Goal: Information Seeking & Learning: Find specific fact

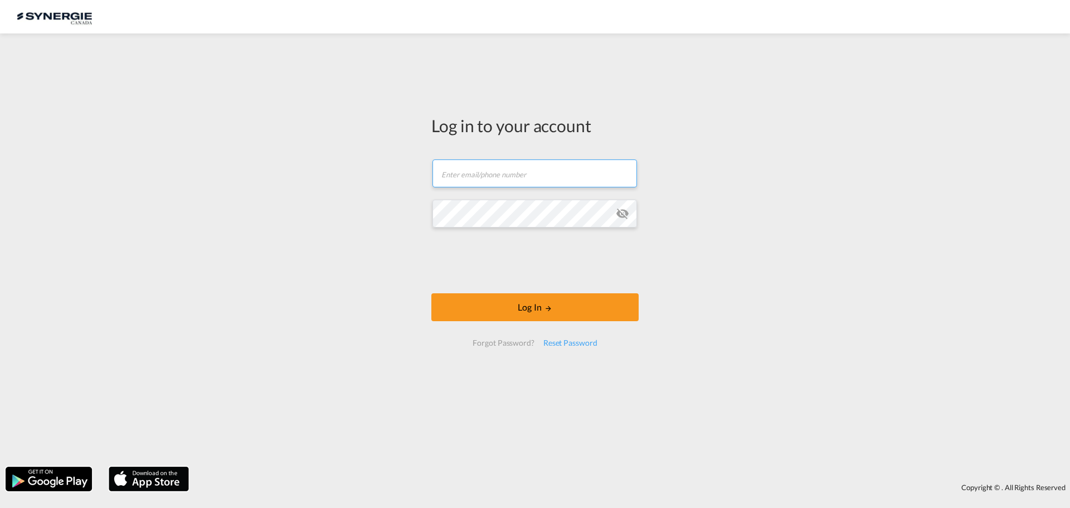
click at [523, 174] on input "text" at bounding box center [535, 173] width 205 height 28
click at [522, 174] on input "text" at bounding box center [535, 173] width 205 height 28
click at [539, 312] on button "Log In" at bounding box center [534, 307] width 207 height 28
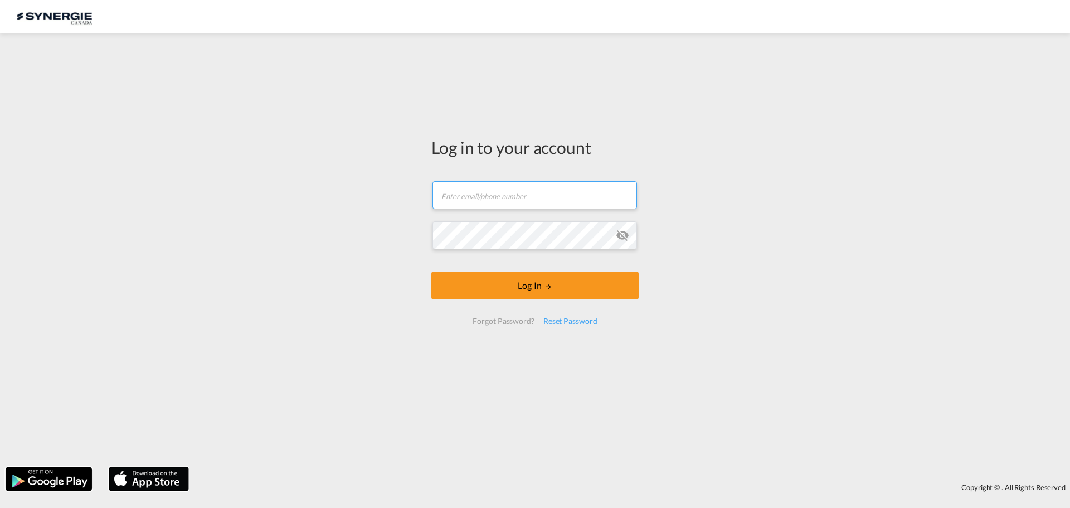
type input "[EMAIL_ADDRESS][DOMAIN_NAME]"
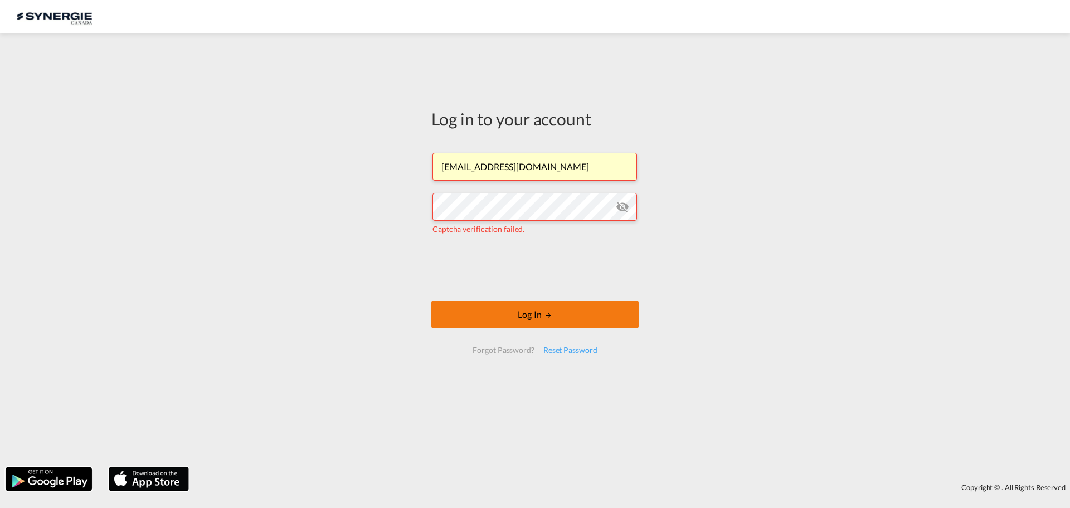
click at [486, 314] on button "Log In" at bounding box center [534, 314] width 207 height 28
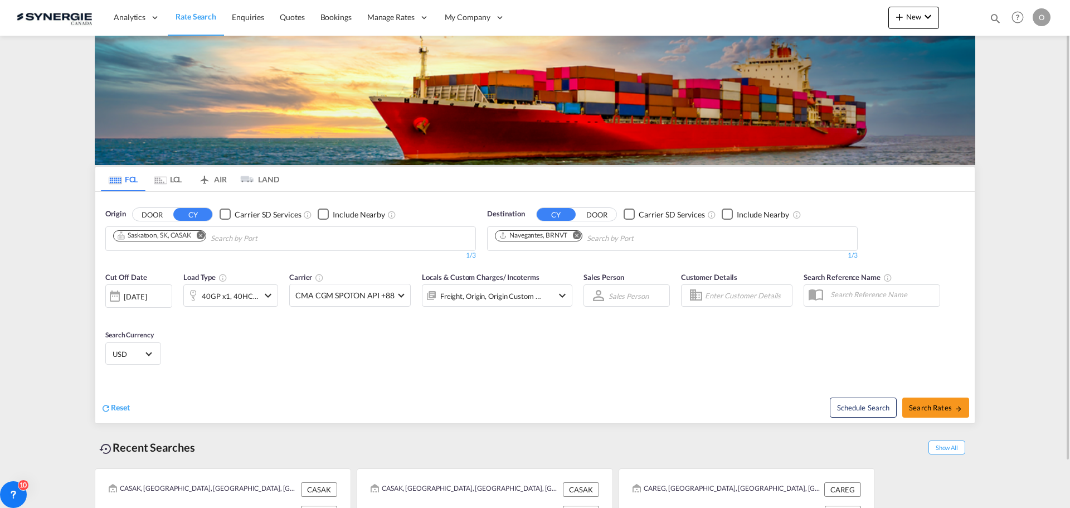
click at [996, 20] on md-icon "icon-magnify" at bounding box center [995, 18] width 12 height 12
click at [796, 17] on select "Bookings Quotes Enquiries" at bounding box center [818, 18] width 53 height 20
select select "Quotes"
click at [792, 8] on select "Bookings Quotes Enquiries" at bounding box center [818, 18] width 53 height 20
click at [852, 14] on input at bounding box center [911, 18] width 139 height 20
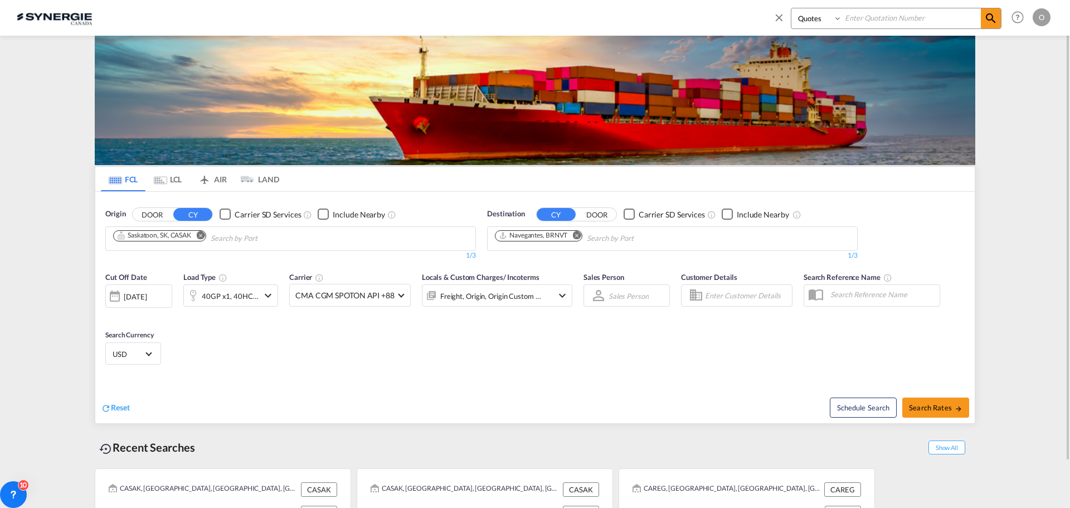
paste input "SYC000013887"
type input "SYC000013887"
click at [992, 17] on md-icon "icon-magnify" at bounding box center [990, 18] width 13 height 13
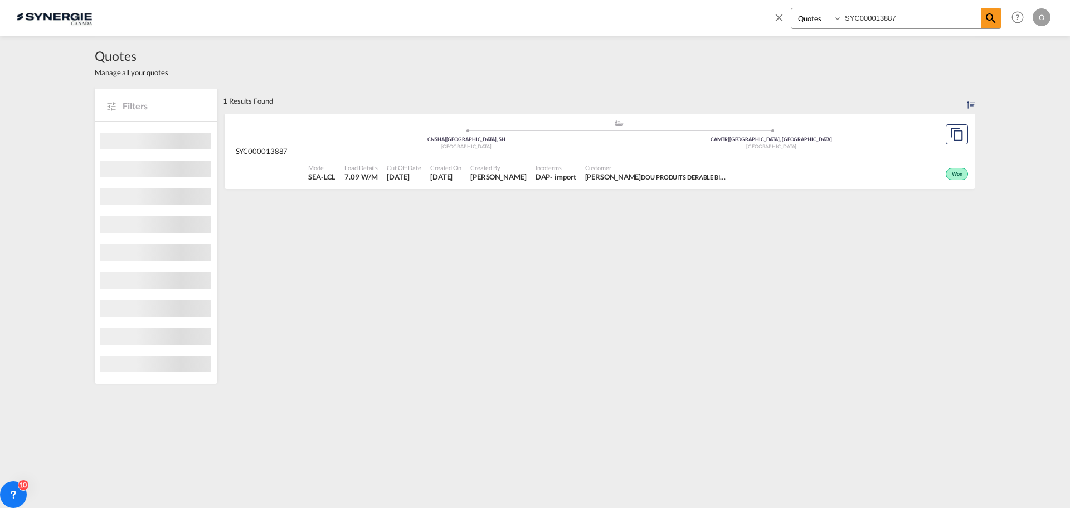
click at [667, 177] on span "[PERSON_NAME] DOU PRODUITS DERABLE BIOLOGIQUES INC" at bounding box center [657, 177] width 145 height 10
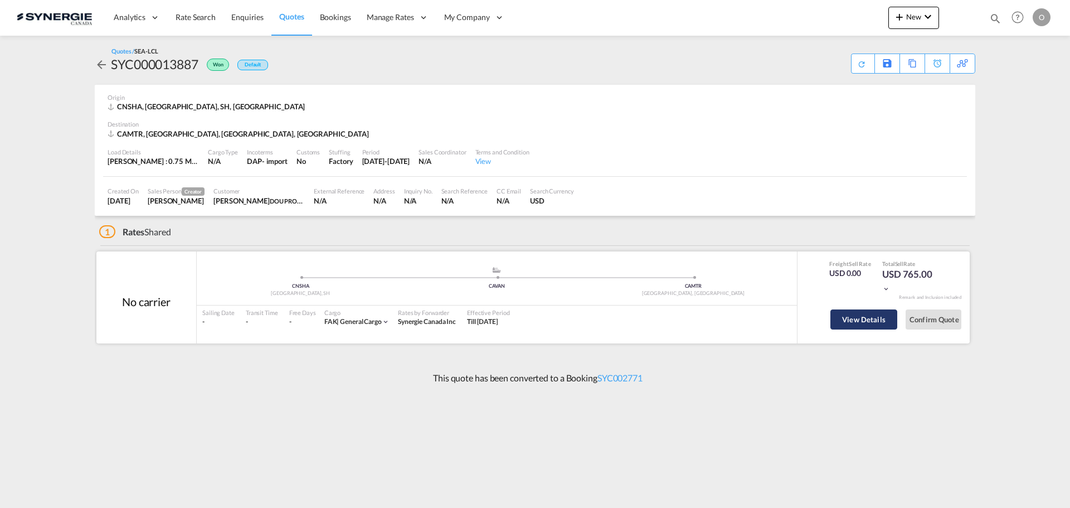
click at [865, 318] on button "View Details" at bounding box center [864, 319] width 67 height 20
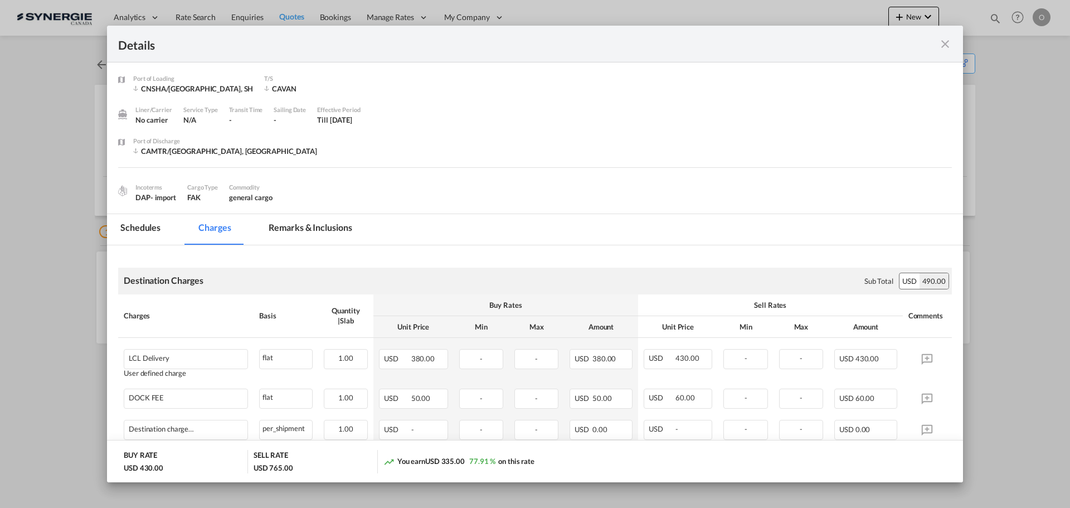
click at [296, 221] on md-tab-item "Remarks & Inclusions" at bounding box center [310, 229] width 110 height 31
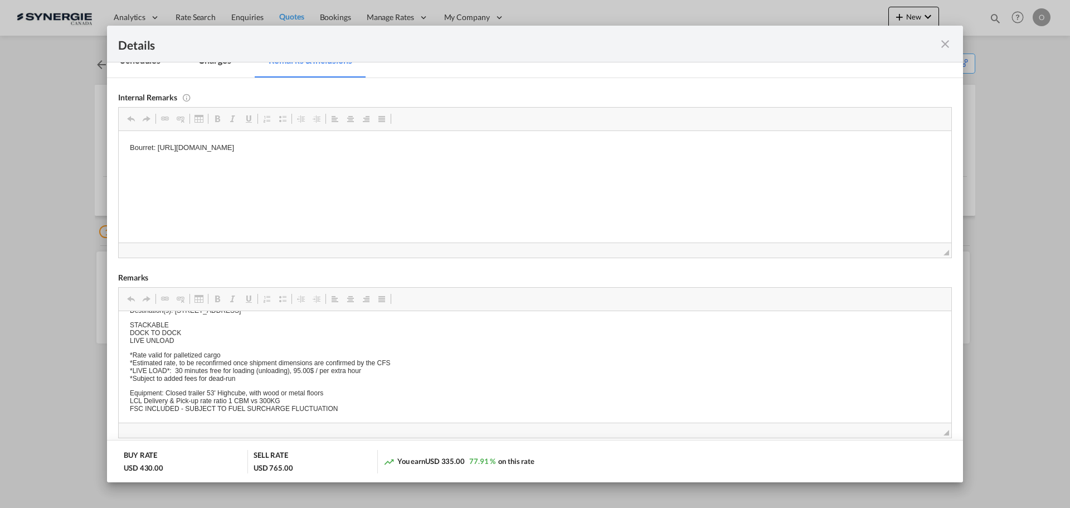
scroll to position [223, 0]
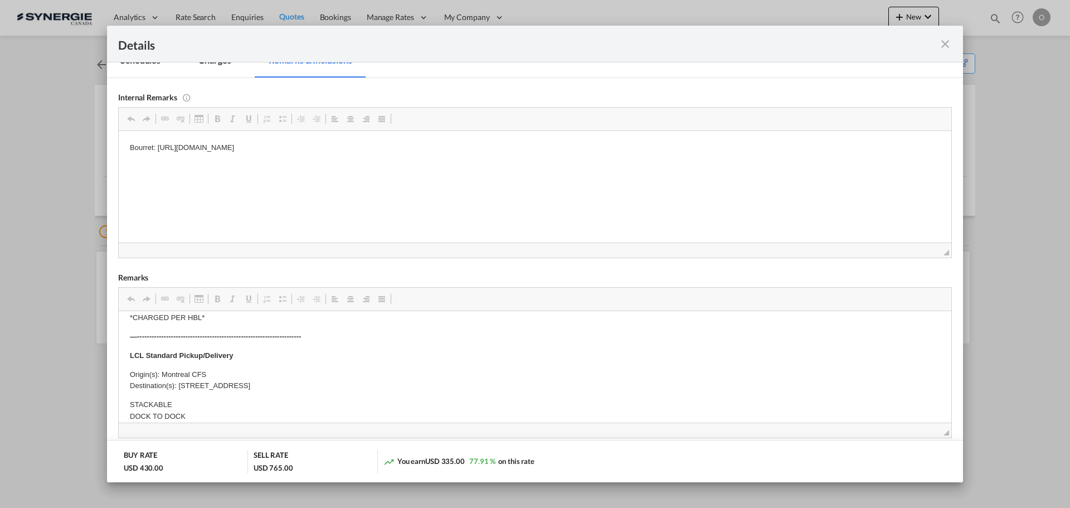
drag, startPoint x: 327, startPoint y: 385, endPoint x: 307, endPoint y: 386, distance: 20.7
drag, startPoint x: 327, startPoint y: 385, endPoint x: 178, endPoint y: 386, distance: 148.8
click at [178, 386] on p "Origin(s): Montreal CFS Destination(s): 672 route 289 a st marc du lac long, G0…" at bounding box center [535, 379] width 811 height 23
click at [208, 396] on span "Copy" at bounding box center [214, 394] width 35 height 16
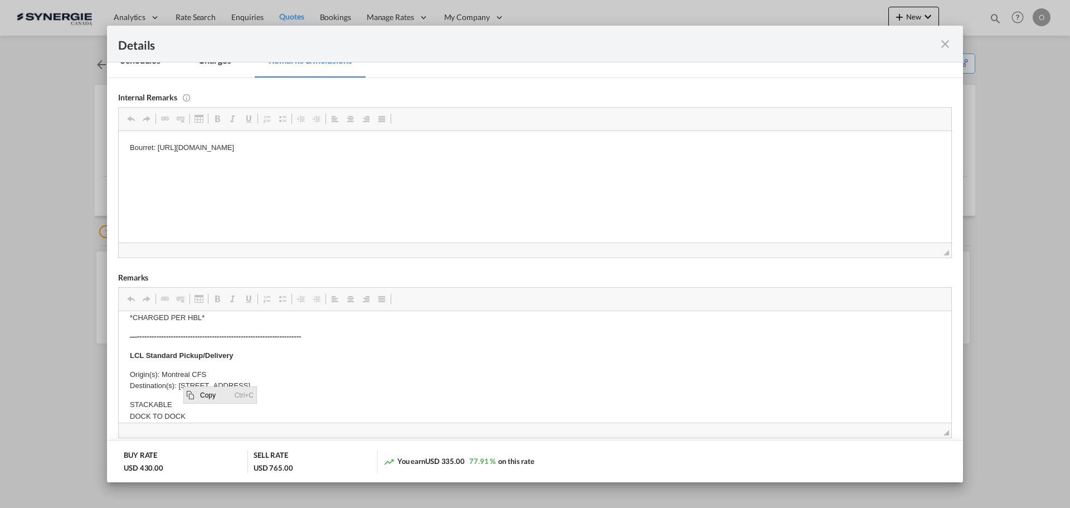
copy p "672 route 289 a st marc du lac long, G0L 1T0"
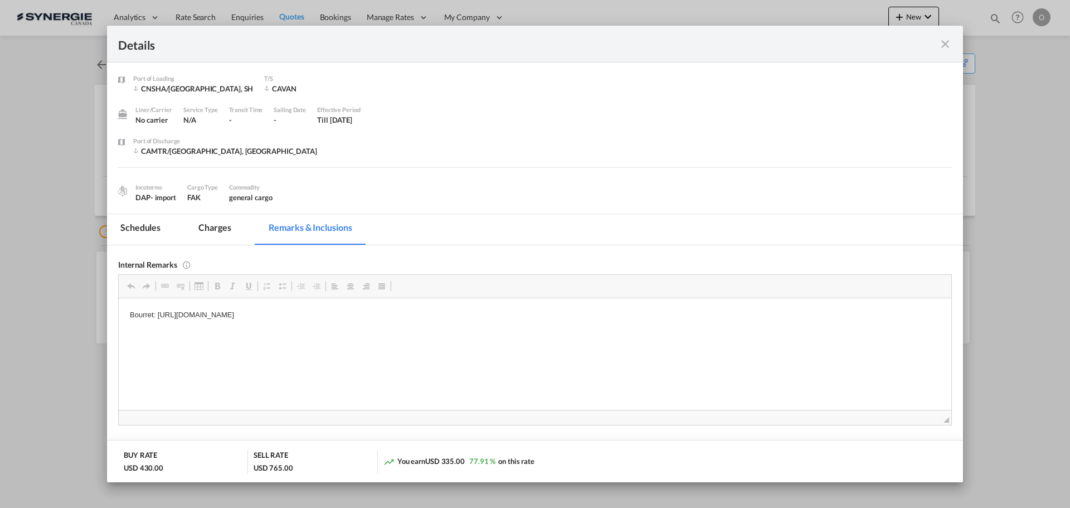
drag, startPoint x: 948, startPoint y: 45, endPoint x: 933, endPoint y: 47, distance: 15.8
click at [948, 45] on md-icon "icon-close fg-AAA8AD m-0 cursor" at bounding box center [945, 43] width 13 height 13
